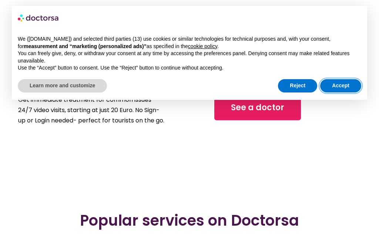
click at [343, 84] on button "Accept" at bounding box center [340, 85] width 41 height 13
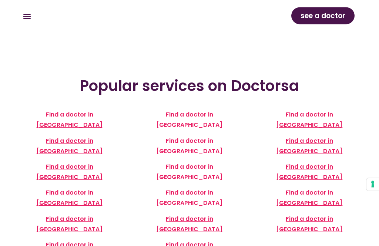
scroll to position [139, 0]
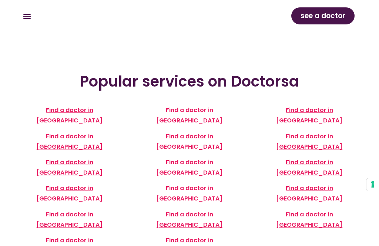
click at [309, 123] on span "Find a doctor in Spain" at bounding box center [309, 115] width 66 height 19
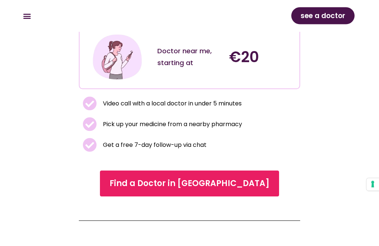
scroll to position [104, 0]
click at [195, 179] on span "Find a Doctor in Spain" at bounding box center [189, 184] width 160 height 12
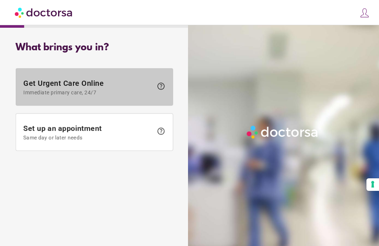
click at [129, 91] on span "Immediate primary care, 24/7" at bounding box center [87, 93] width 129 height 6
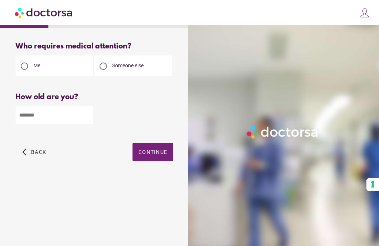
click at [47, 112] on input "number" at bounding box center [55, 115] width 78 height 18
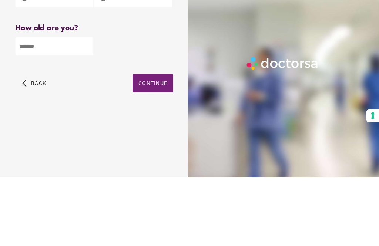
type input "**"
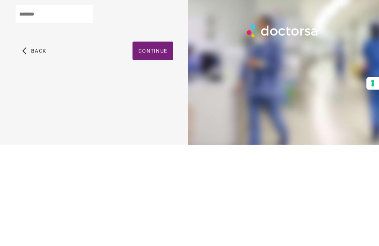
click at [160, 149] on span "Continue" at bounding box center [152, 152] width 29 height 6
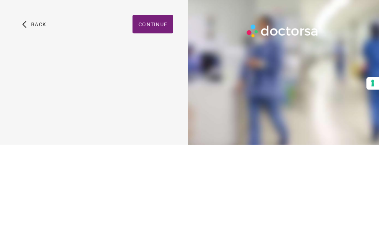
scroll to position [24, 0]
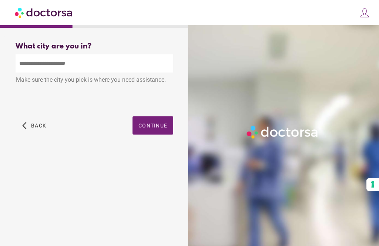
click at [36, 54] on input "text" at bounding box center [95, 63] width 158 height 18
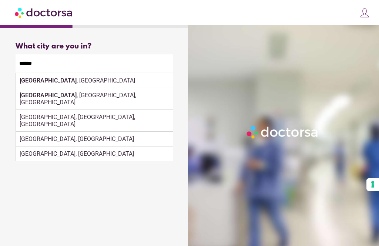
click at [69, 73] on div "Murcia , Spain" at bounding box center [94, 80] width 157 height 15
type input "**********"
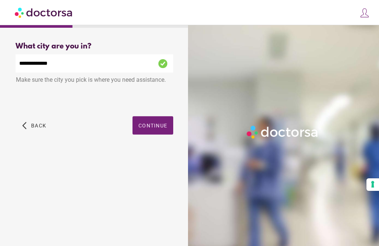
click at [159, 122] on span "Continue" at bounding box center [152, 125] width 29 height 6
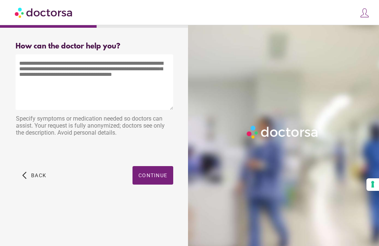
scroll to position [0, 0]
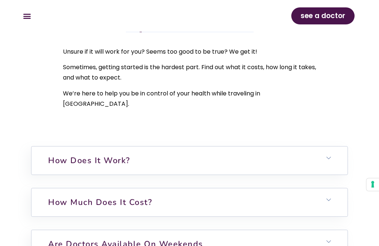
scroll to position [2332, 0]
click at [95, 196] on link "How much does it cost?" at bounding box center [100, 201] width 104 height 11
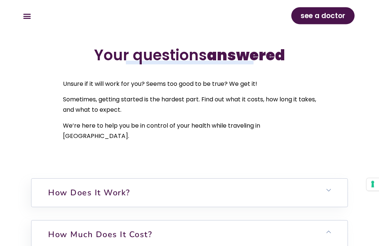
scroll to position [2300, 0]
click at [157, 179] on h6 "How does it work?" at bounding box center [188, 193] width 315 height 28
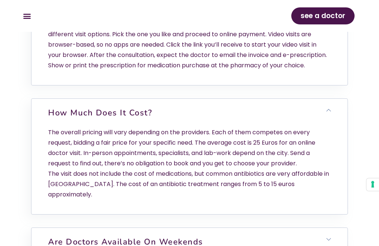
scroll to position [2490, 0]
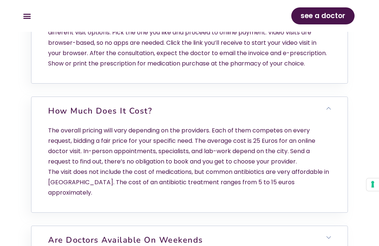
click at [332, 226] on h6 "Are doctors available on weekends" at bounding box center [188, 240] width 315 height 28
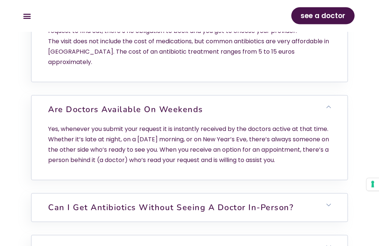
scroll to position [2622, 0]
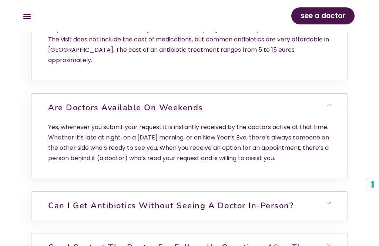
click at [331, 192] on h6 "Can I get antibiotics without seeing a doctor in-person?" at bounding box center [188, 206] width 315 height 28
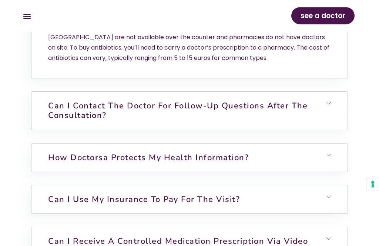
scroll to position [2821, 0]
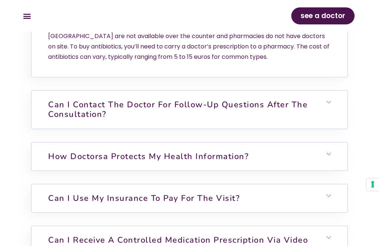
click at [325, 184] on h6 "Can I use my insurance to pay for the visit?" at bounding box center [188, 198] width 315 height 28
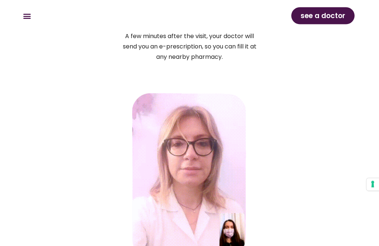
scroll to position [1693, 0]
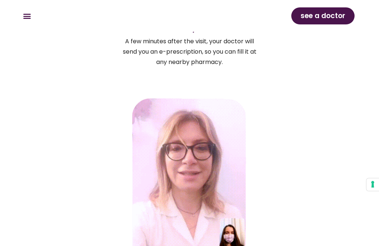
click at [331, 17] on span "see a doctor" at bounding box center [322, 16] width 45 height 12
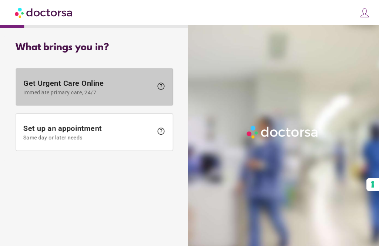
click at [161, 89] on span "help" at bounding box center [160, 86] width 9 height 9
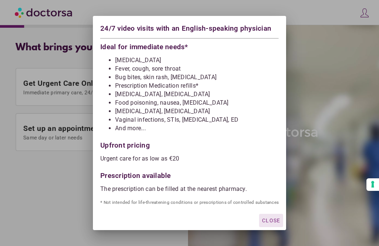
scroll to position [7, 0]
click at [325, 61] on div at bounding box center [189, 123] width 379 height 246
